Goal: Task Accomplishment & Management: Complete application form

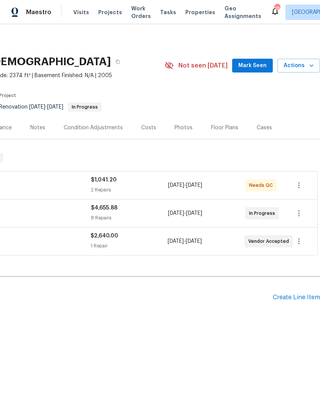
scroll to position [0, 114]
click at [293, 294] on div "Create Line Item" at bounding box center [296, 297] width 47 height 7
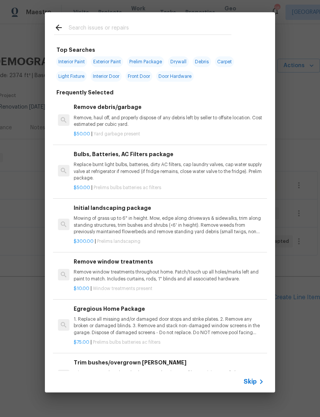
click at [184, 221] on p "Mowing of grass up to 6" in height. Mow, edge along driveways & sidewalks, trim…" at bounding box center [169, 225] width 190 height 20
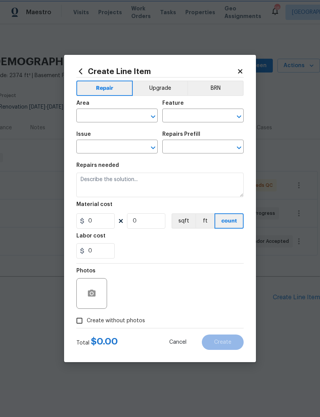
type input "Home Readiness Packages"
type input "Landscape Package"
type textarea "Mowing of grass up to 6" in height. Mow, edge along driveways & sidewalks, trim…"
type input "1"
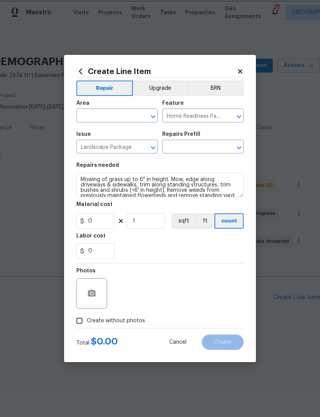
type input "Initial landscaping package $300.00"
type input "300"
click at [201, 221] on button "ft" at bounding box center [204, 220] width 19 height 15
click at [129, 115] on input "text" at bounding box center [106, 117] width 60 height 12
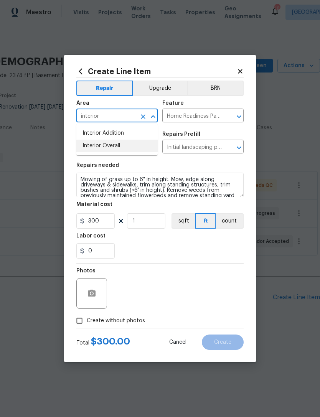
click at [120, 142] on li "Interior Overall" at bounding box center [116, 146] width 81 height 13
type input "Interior Overall"
click at [156, 259] on div "0" at bounding box center [159, 250] width 167 height 15
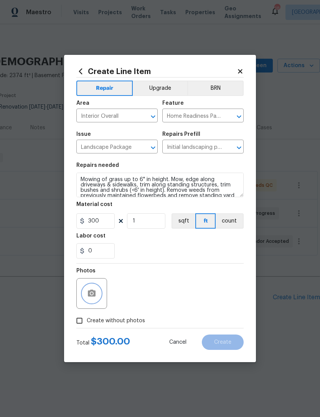
click at [94, 292] on icon "button" at bounding box center [92, 293] width 8 height 7
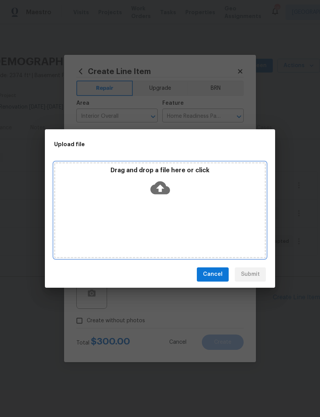
click at [161, 183] on icon at bounding box center [160, 187] width 20 height 13
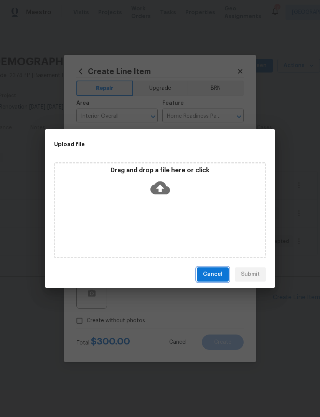
click at [214, 277] on span "Cancel" at bounding box center [213, 275] width 20 height 10
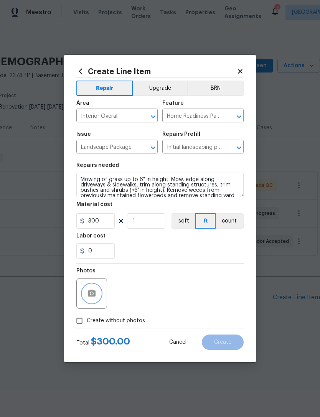
click at [93, 289] on button "button" at bounding box center [91, 293] width 18 height 18
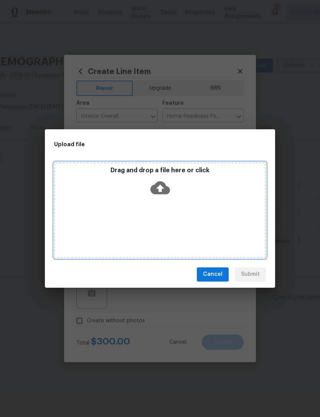
click at [165, 191] on icon at bounding box center [160, 187] width 20 height 13
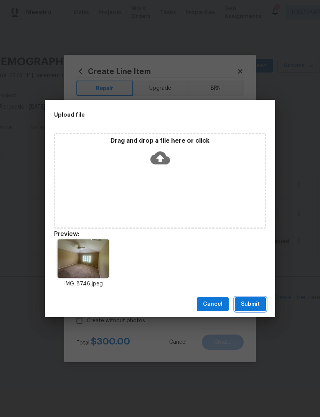
click at [256, 300] on span "Submit" at bounding box center [250, 305] width 19 height 10
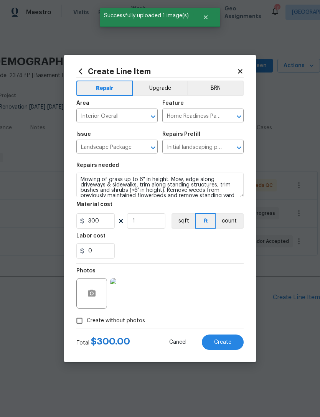
click at [226, 342] on span "Create" at bounding box center [222, 343] width 17 height 6
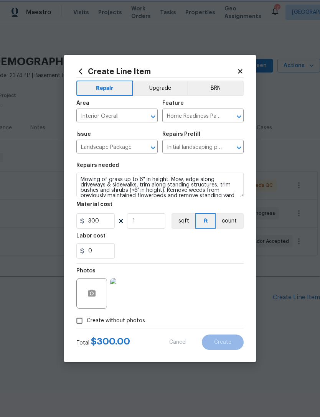
type input "0"
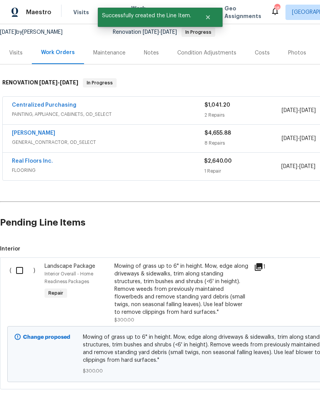
scroll to position [75, 0]
click at [15, 268] on input "checkbox" at bounding box center [23, 270] width 22 height 16
checkbox input "true"
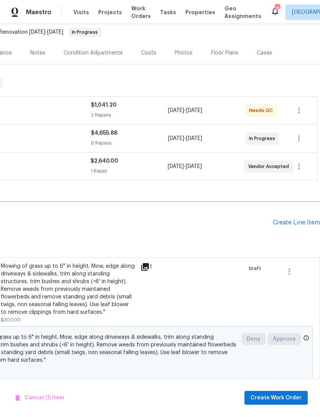
scroll to position [75, 114]
click at [287, 402] on span "Create Work Order" at bounding box center [276, 398] width 51 height 10
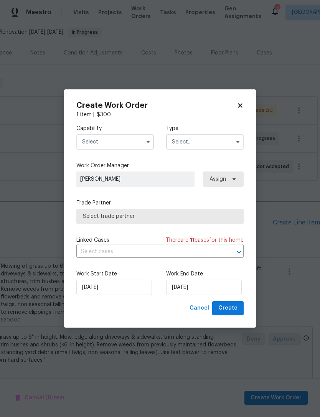
click at [135, 142] on input "text" at bounding box center [115, 141] width 78 height 15
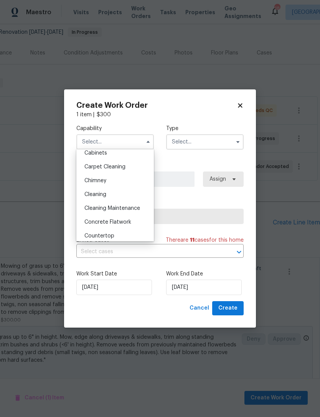
scroll to position [80, 0]
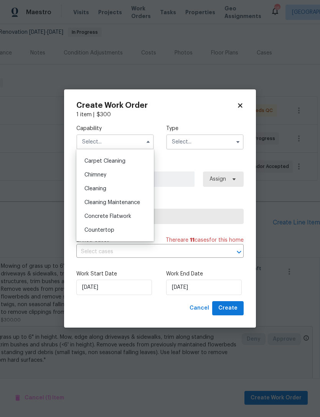
click at [102, 185] on div "Cleaning" at bounding box center [115, 189] width 74 height 14
type input "Cleaning"
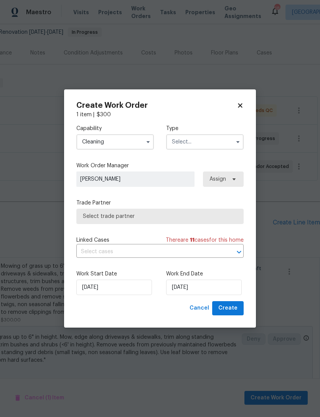
click at [206, 142] on input "text" at bounding box center [205, 141] width 78 height 15
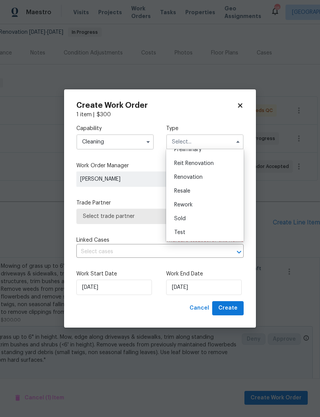
scroll to position [174, 0]
click at [200, 180] on span "Renovation" at bounding box center [188, 177] width 28 height 5
type input "Renovation"
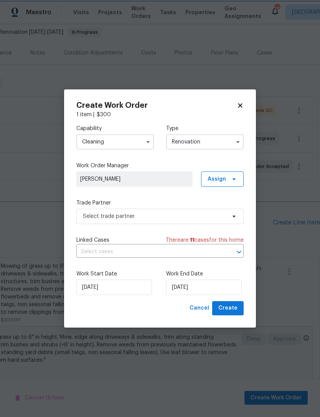
scroll to position [0, 0]
click at [204, 222] on span "Select trade partner" at bounding box center [159, 216] width 167 height 15
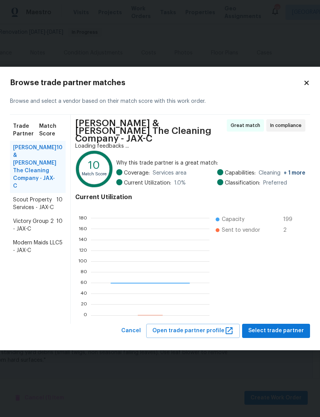
scroll to position [107, 119]
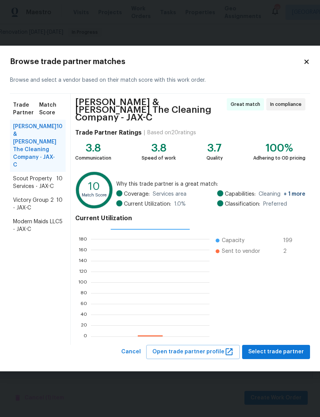
click at [282, 330] on ul "Capacity 199 Sent to vendor 2" at bounding box center [255, 282] width 92 height 107
click at [282, 347] on span "Select trade partner" at bounding box center [276, 352] width 56 height 10
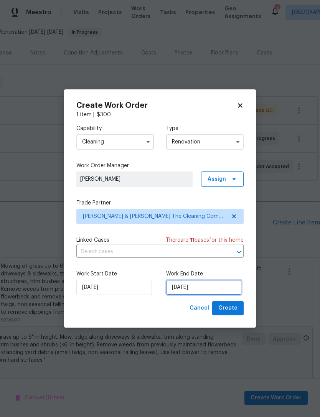
click at [222, 287] on input "[DATE]" at bounding box center [204, 287] width 76 height 15
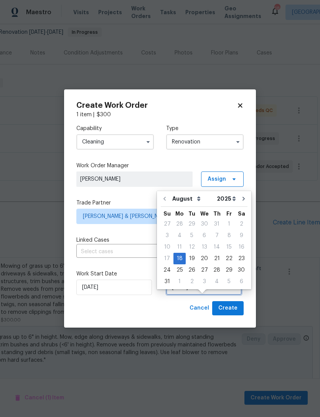
scroll to position [14, 0]
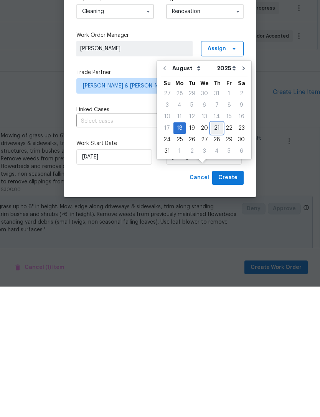
click at [213, 253] on div "21" at bounding box center [217, 258] width 12 height 11
type input "[DATE]"
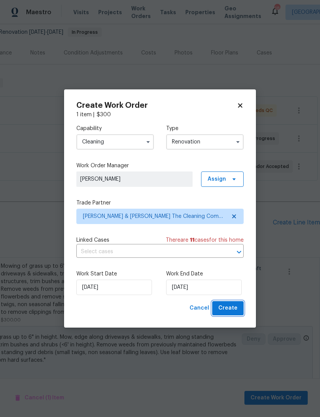
click at [234, 308] on span "Create" at bounding box center [227, 309] width 19 height 10
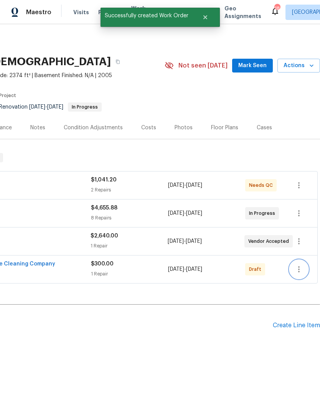
click at [300, 266] on icon "button" at bounding box center [298, 269] width 9 height 9
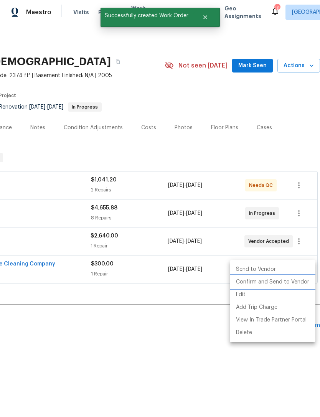
click at [301, 284] on li "Confirm and Send to Vendor" at bounding box center [273, 282] width 86 height 13
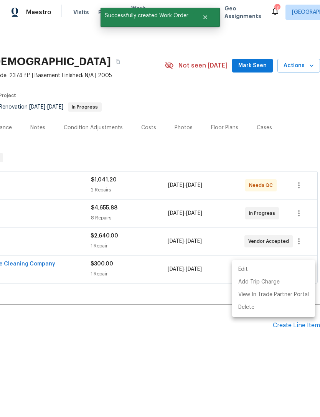
click at [273, 91] on div at bounding box center [160, 208] width 320 height 417
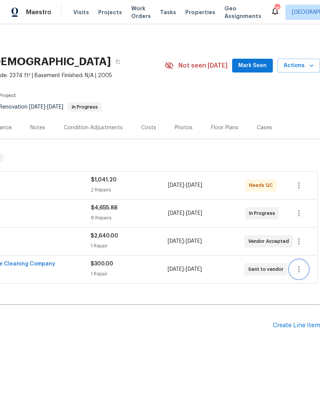
scroll to position [0, 114]
click at [287, 328] on div "Create Line Item" at bounding box center [296, 325] width 47 height 7
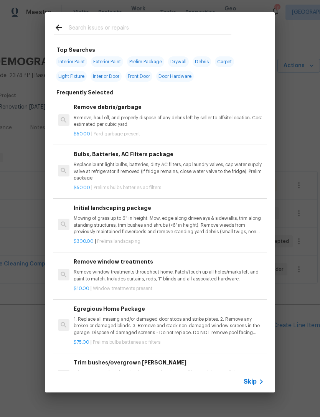
click at [175, 25] on input "text" at bounding box center [150, 29] width 163 height 12
type input "Lands"
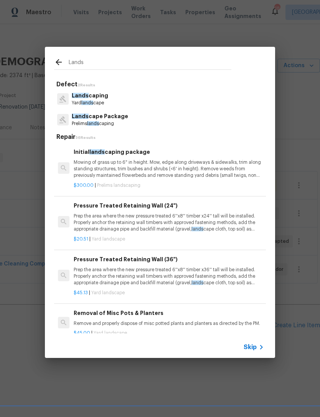
click at [94, 96] on p "Lands caping" at bounding box center [90, 96] width 36 height 8
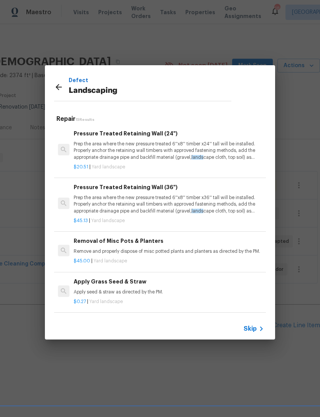
click at [57, 79] on div "Defect Landscaping" at bounding box center [142, 88] width 177 height 25
click at [57, 86] on icon at bounding box center [59, 87] width 6 height 6
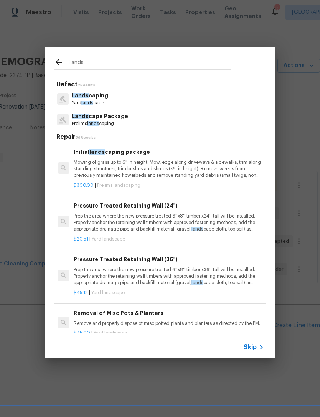
click at [115, 118] on p "Lands cape Package" at bounding box center [100, 116] width 56 height 8
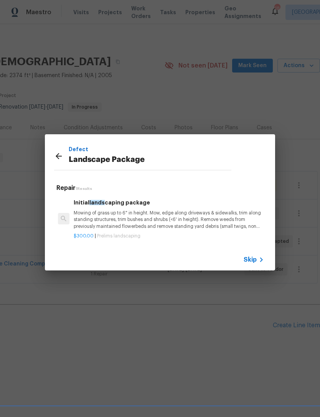
click at [191, 211] on p "Mowing of grass up to 6" in height. Mow, edge along driveways & sidewalks, trim…" at bounding box center [169, 220] width 190 height 20
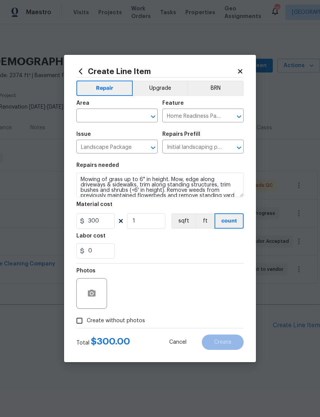
click at [125, 118] on input "text" at bounding box center [106, 117] width 60 height 12
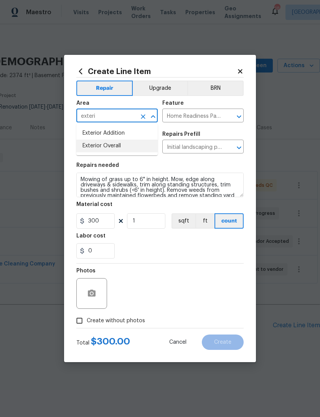
click at [118, 143] on li "Exterior Overall" at bounding box center [116, 146] width 81 height 13
type input "Exterior Overall"
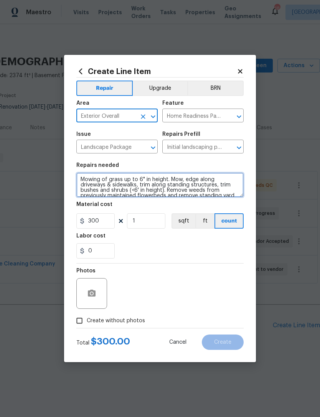
click at [79, 179] on textarea "Mowing of grass up to 6" in height. Mow, edge along driveways & sidewalks, trim…" at bounding box center [159, 185] width 167 height 25
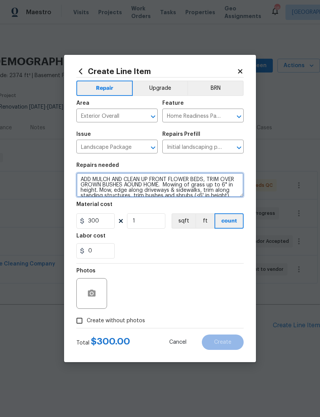
type textarea "ADD MULCH AND CLEAN UP FRONT FLOWER BEDS, TRIM OVER GROWN BUSHES AOUND HOME. Mo…"
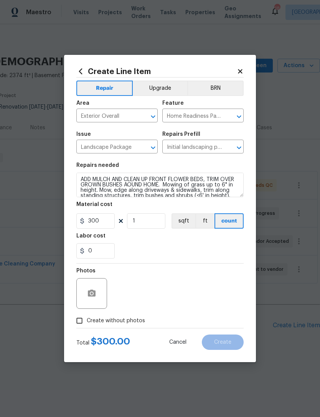
click at [173, 243] on div "Labor cost" at bounding box center [159, 238] width 167 height 10
click at [92, 289] on button "button" at bounding box center [91, 293] width 18 height 18
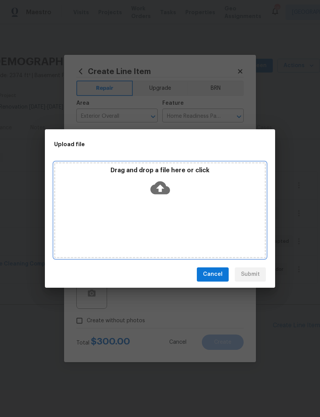
click at [162, 188] on icon at bounding box center [160, 188] width 20 height 20
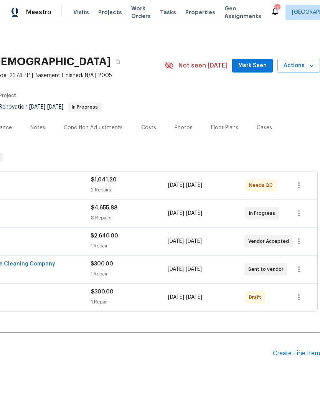
scroll to position [0, 114]
click at [300, 297] on icon "button" at bounding box center [298, 297] width 9 height 9
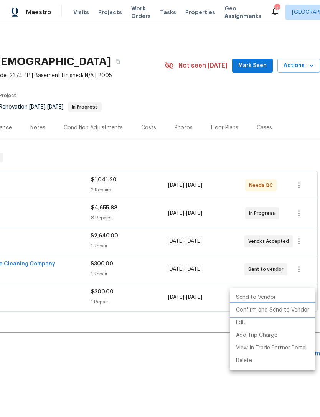
click at [306, 311] on li "Confirm and Send to Vendor" at bounding box center [273, 310] width 86 height 13
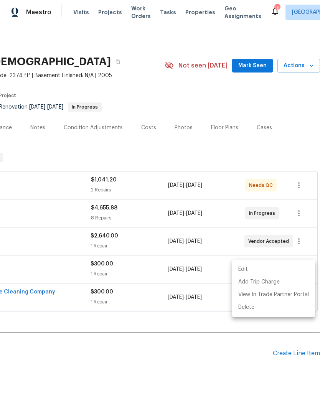
click at [269, 98] on div at bounding box center [160, 208] width 320 height 417
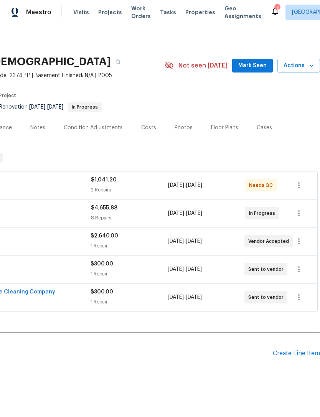
click at [256, 62] on span "Mark Seen" at bounding box center [252, 66] width 28 height 10
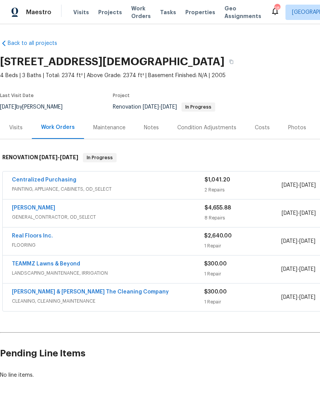
scroll to position [0, 0]
click at [147, 120] on div "Notes" at bounding box center [151, 127] width 33 height 23
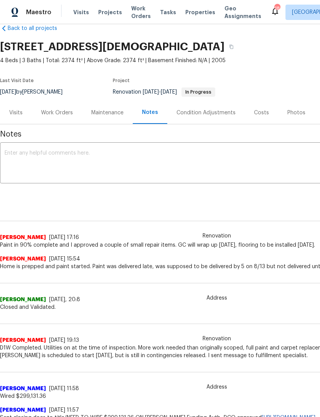
scroll to position [15, 0]
click at [209, 166] on textarea at bounding box center [217, 163] width 424 height 27
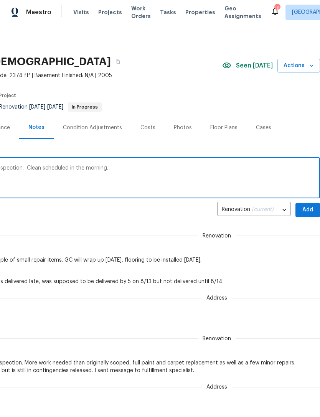
scroll to position [0, 114]
type textarea "Flooring install in progress at the time of inspection. Clean scheduled in the …"
click at [310, 210] on span "Add" at bounding box center [308, 210] width 12 height 10
